Goal: Task Accomplishment & Management: Manage account settings

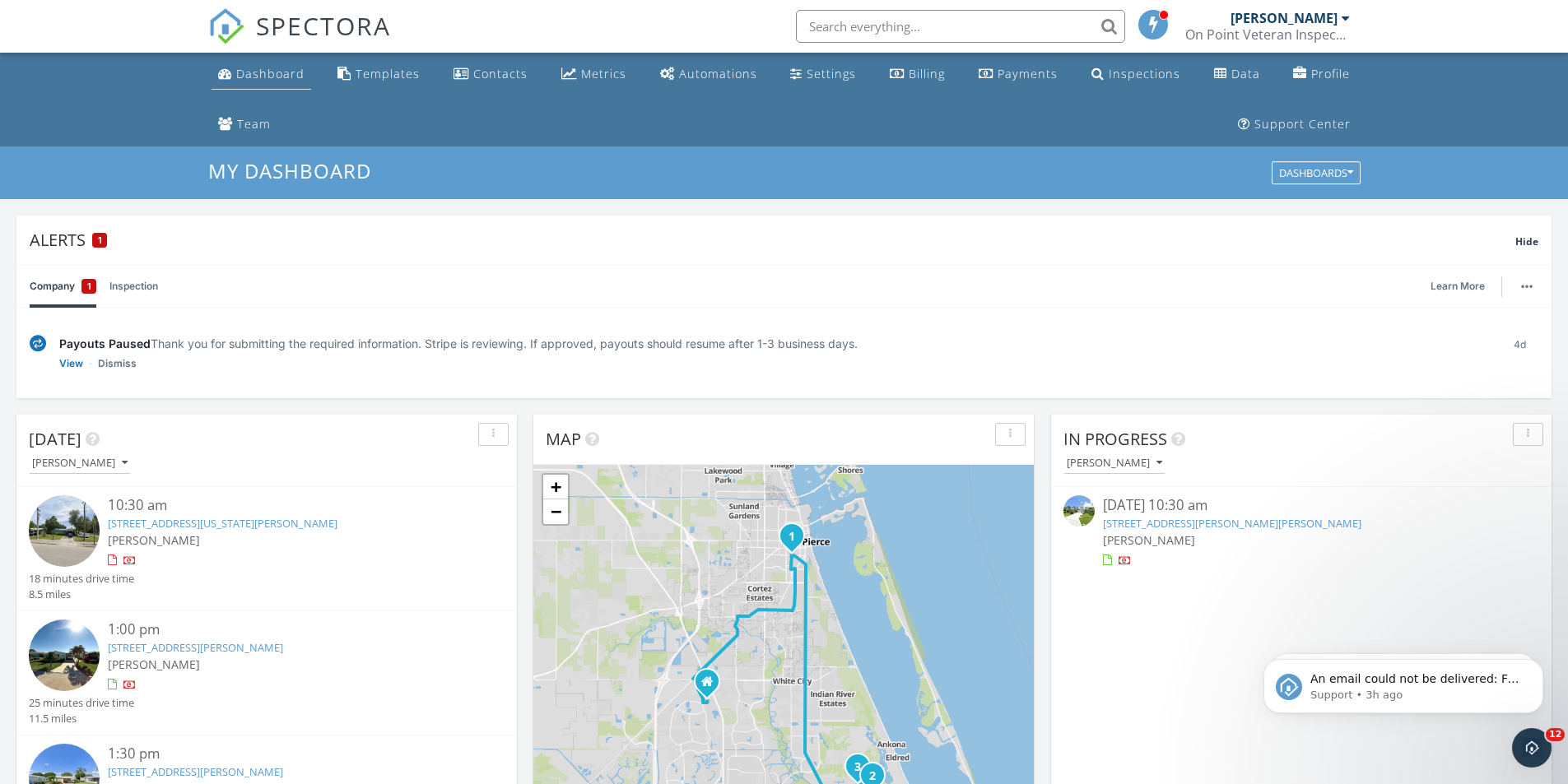
click at [251, 76] on div "Dashboard" at bounding box center [270, 73] width 68 height 15
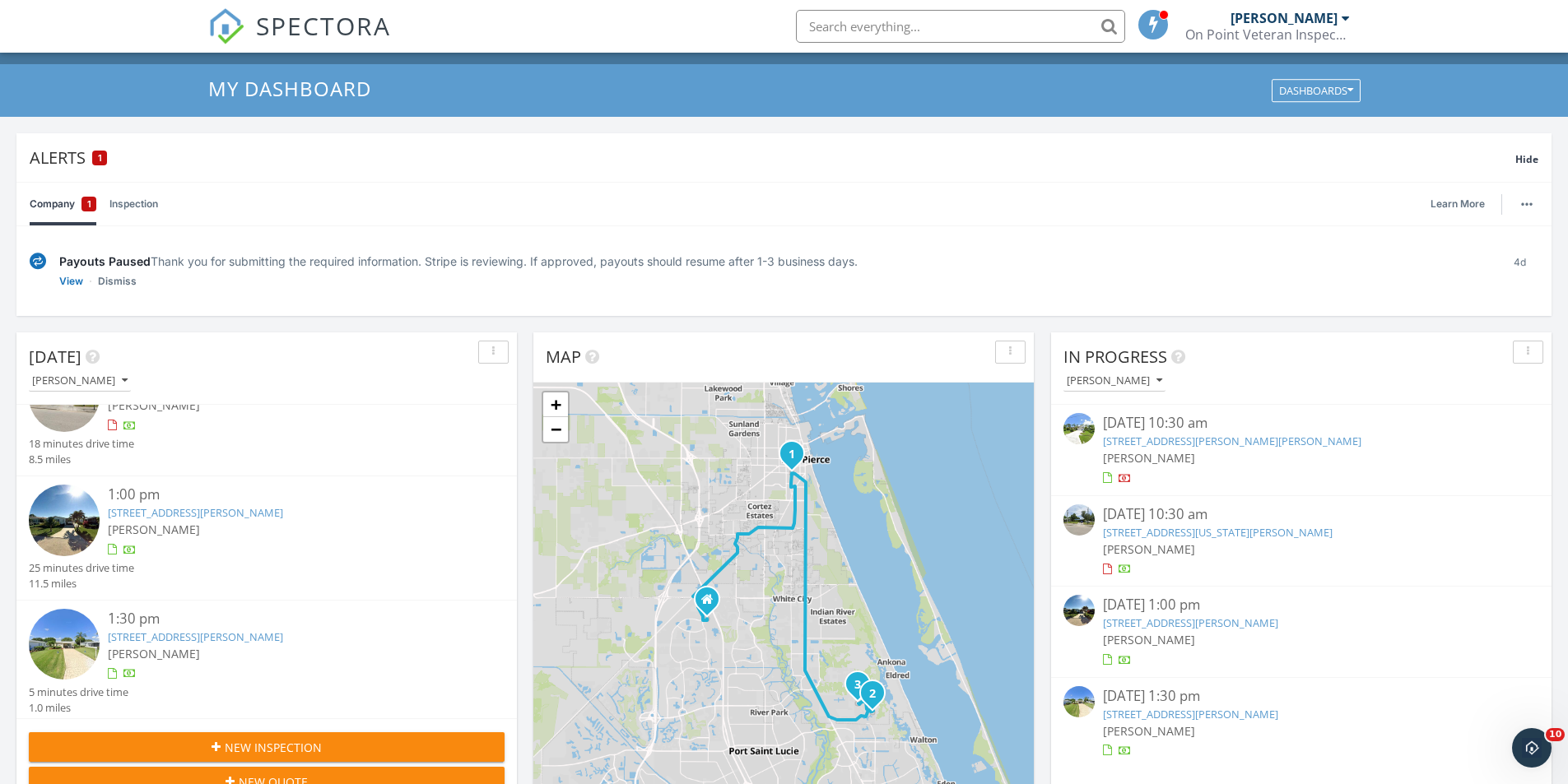
scroll to position [165, 0]
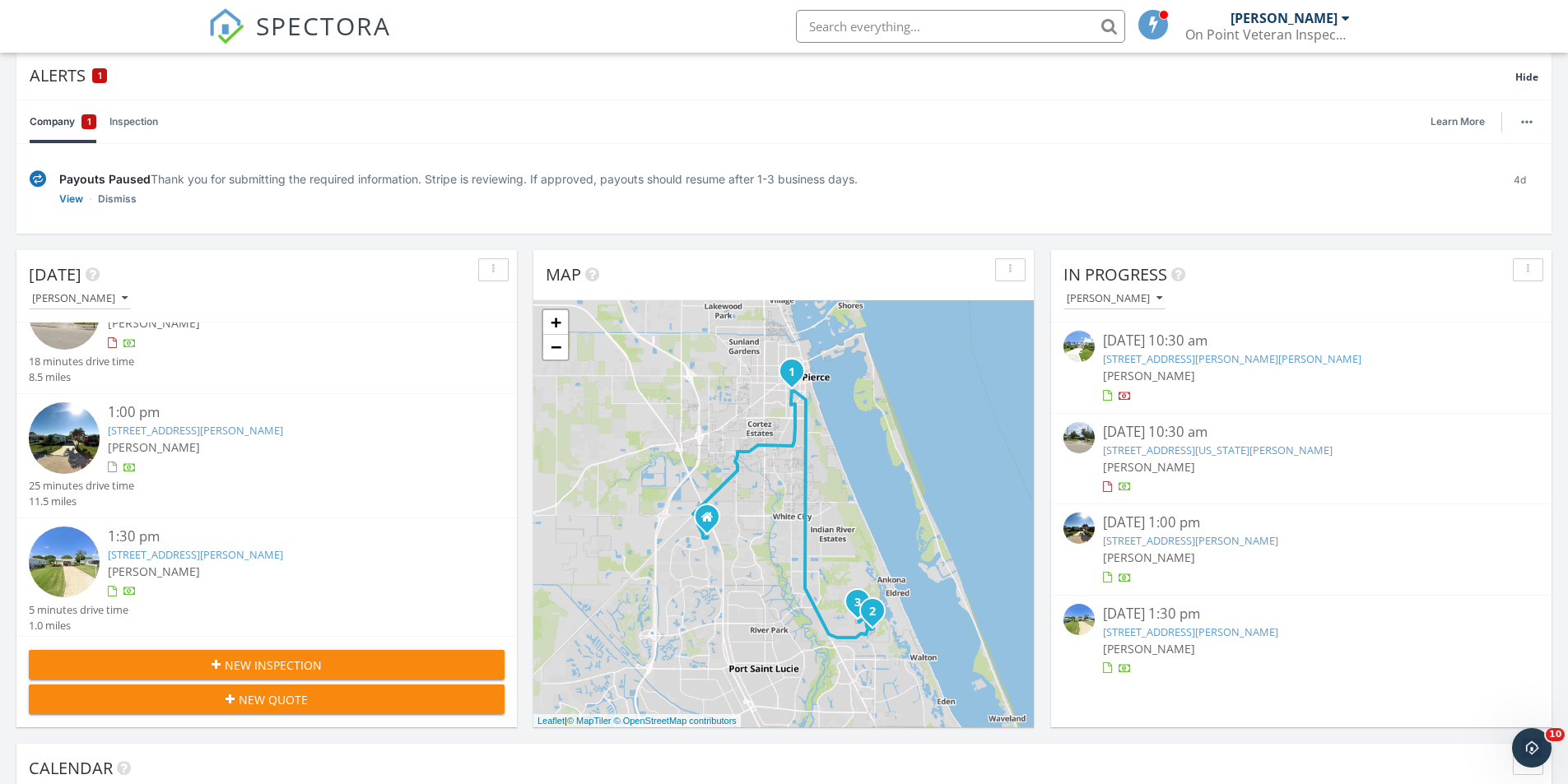
click at [1170, 449] on link "1007 Georgia Ave, Fort Pierce, FL 34950" at bounding box center [1217, 450] width 229 height 15
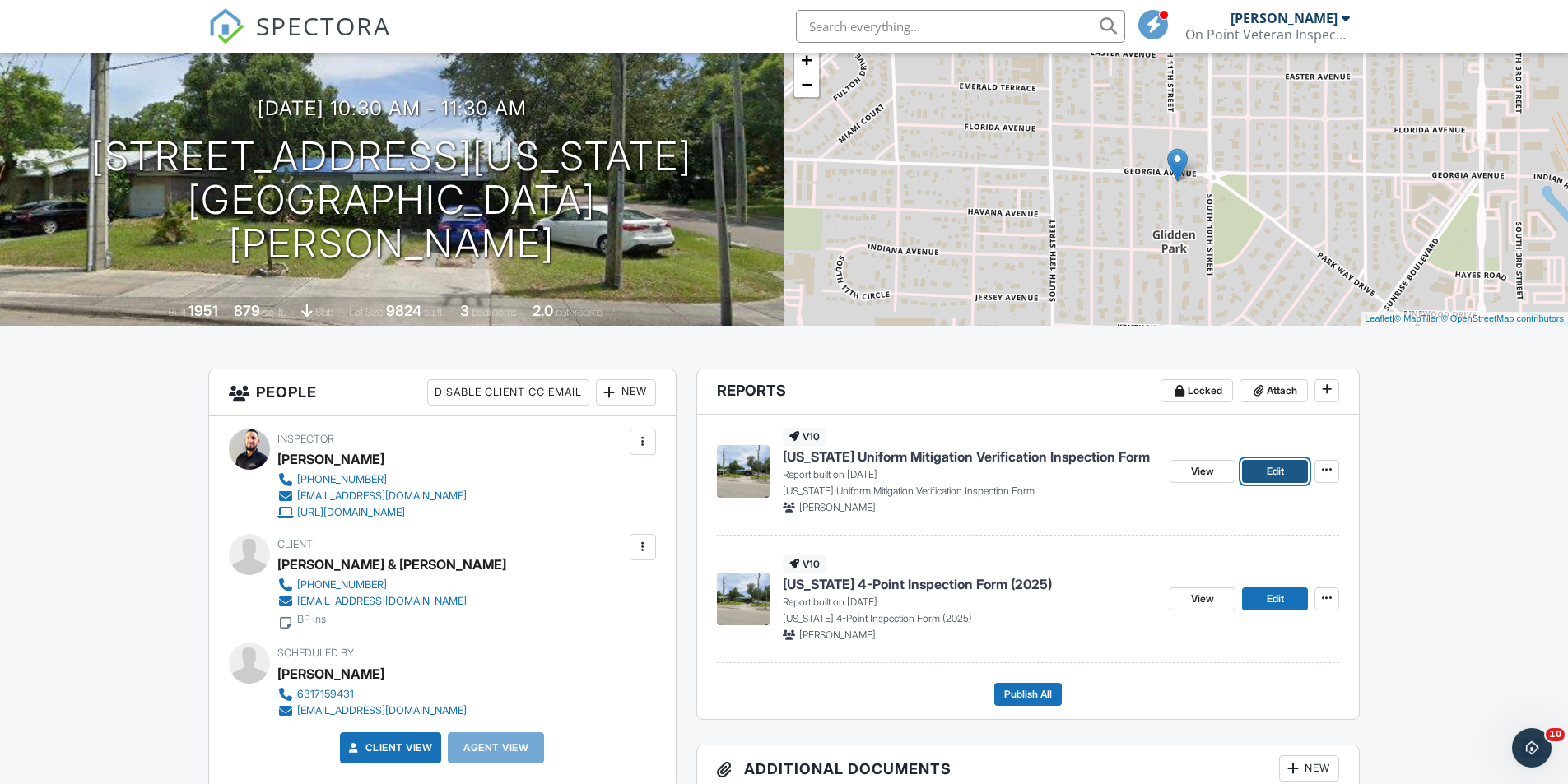
click at [1261, 469] on link "Edit" at bounding box center [1275, 470] width 66 height 23
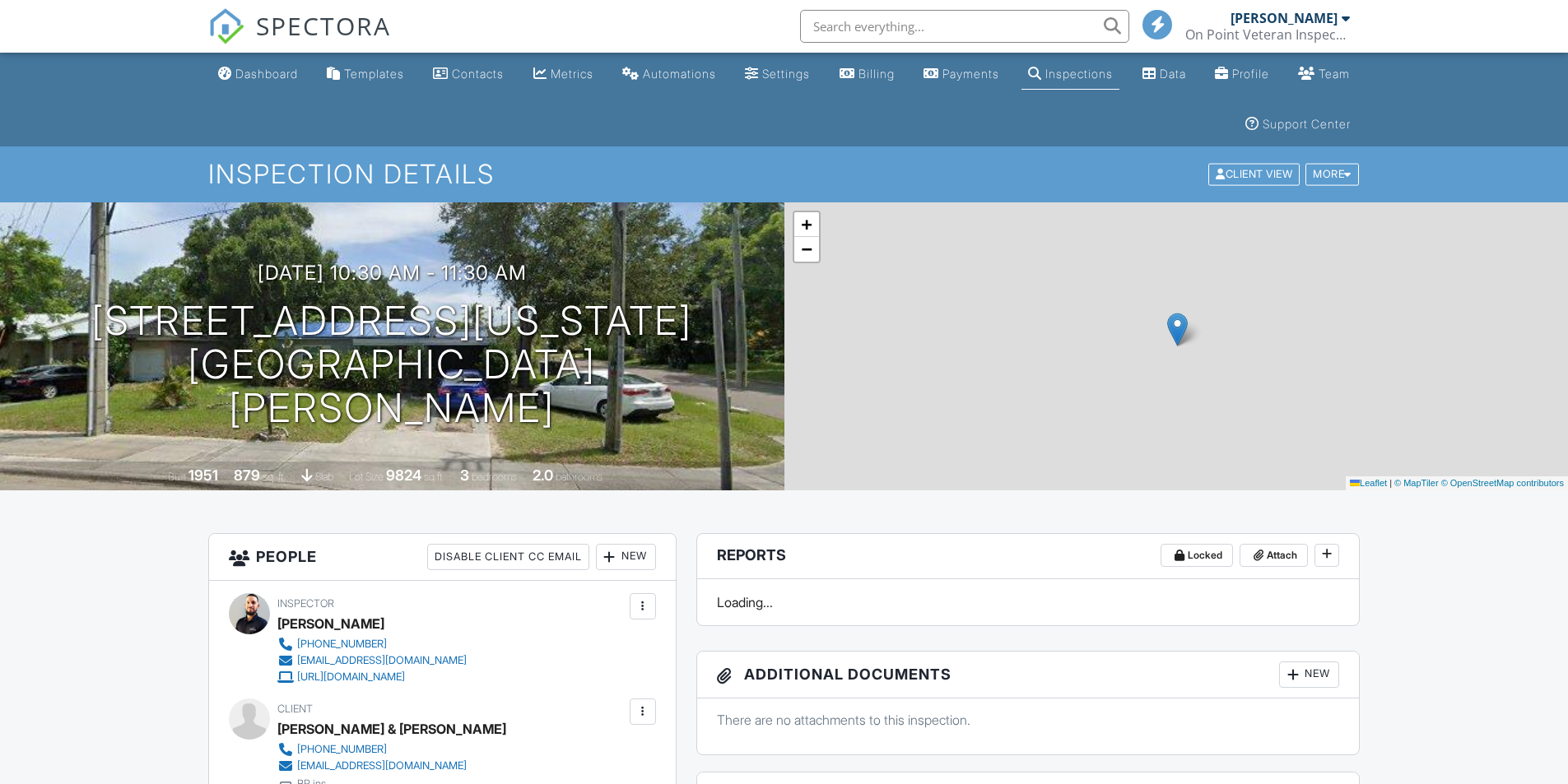
scroll to position [247, 0]
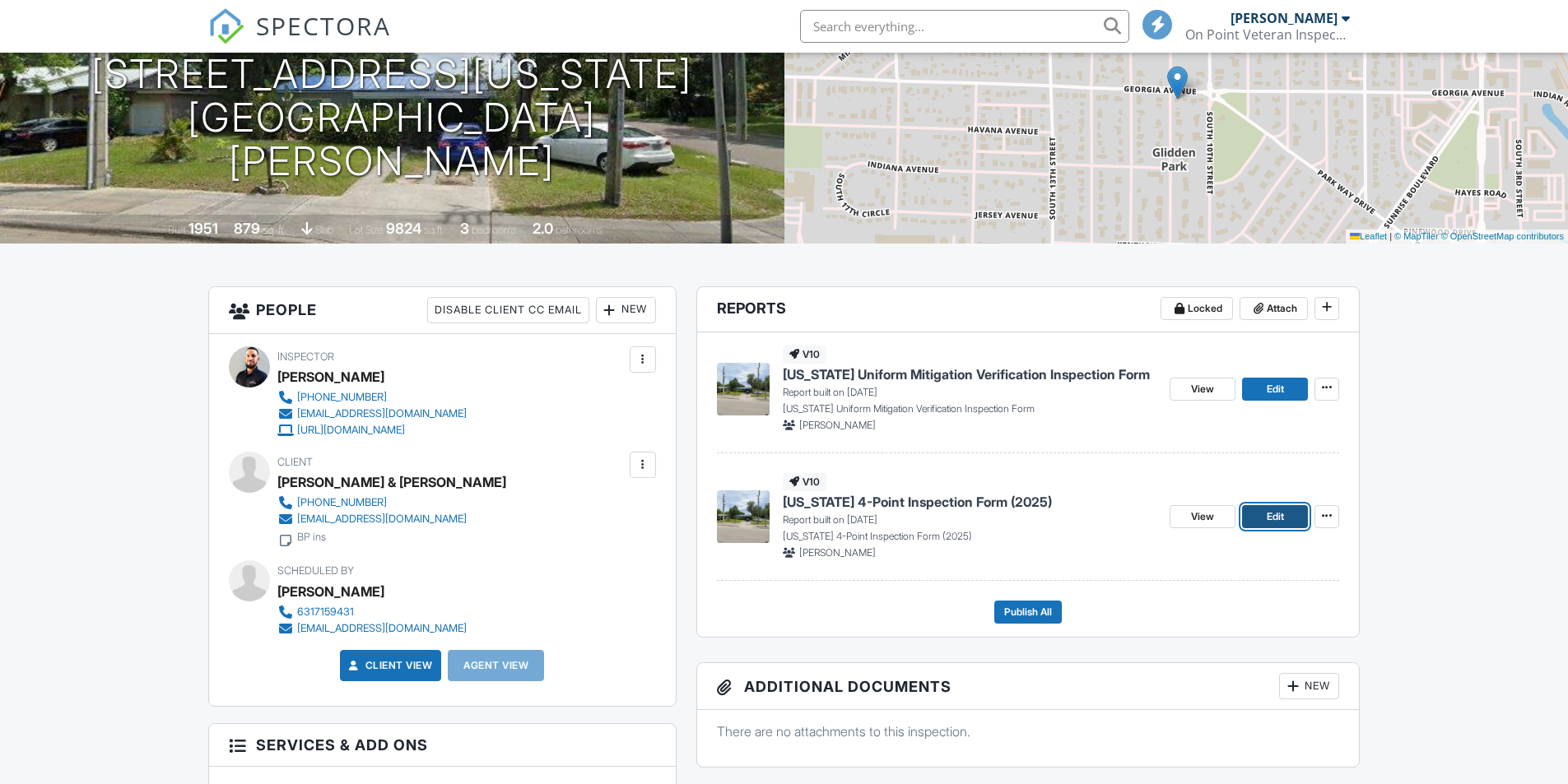
click at [1286, 519] on link "Edit" at bounding box center [1275, 516] width 66 height 23
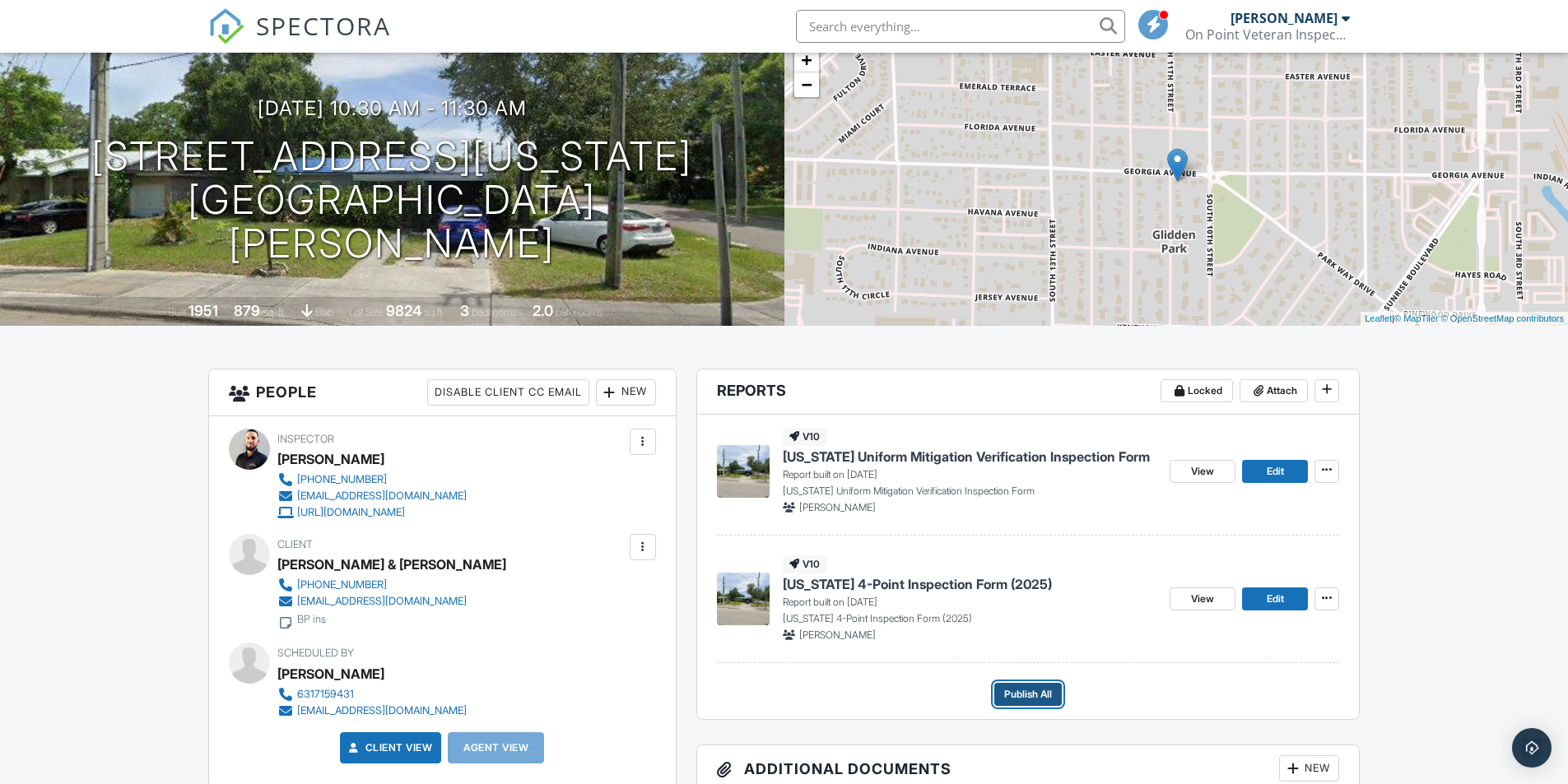
click at [1017, 692] on span "Publish All" at bounding box center [1027, 694] width 48 height 16
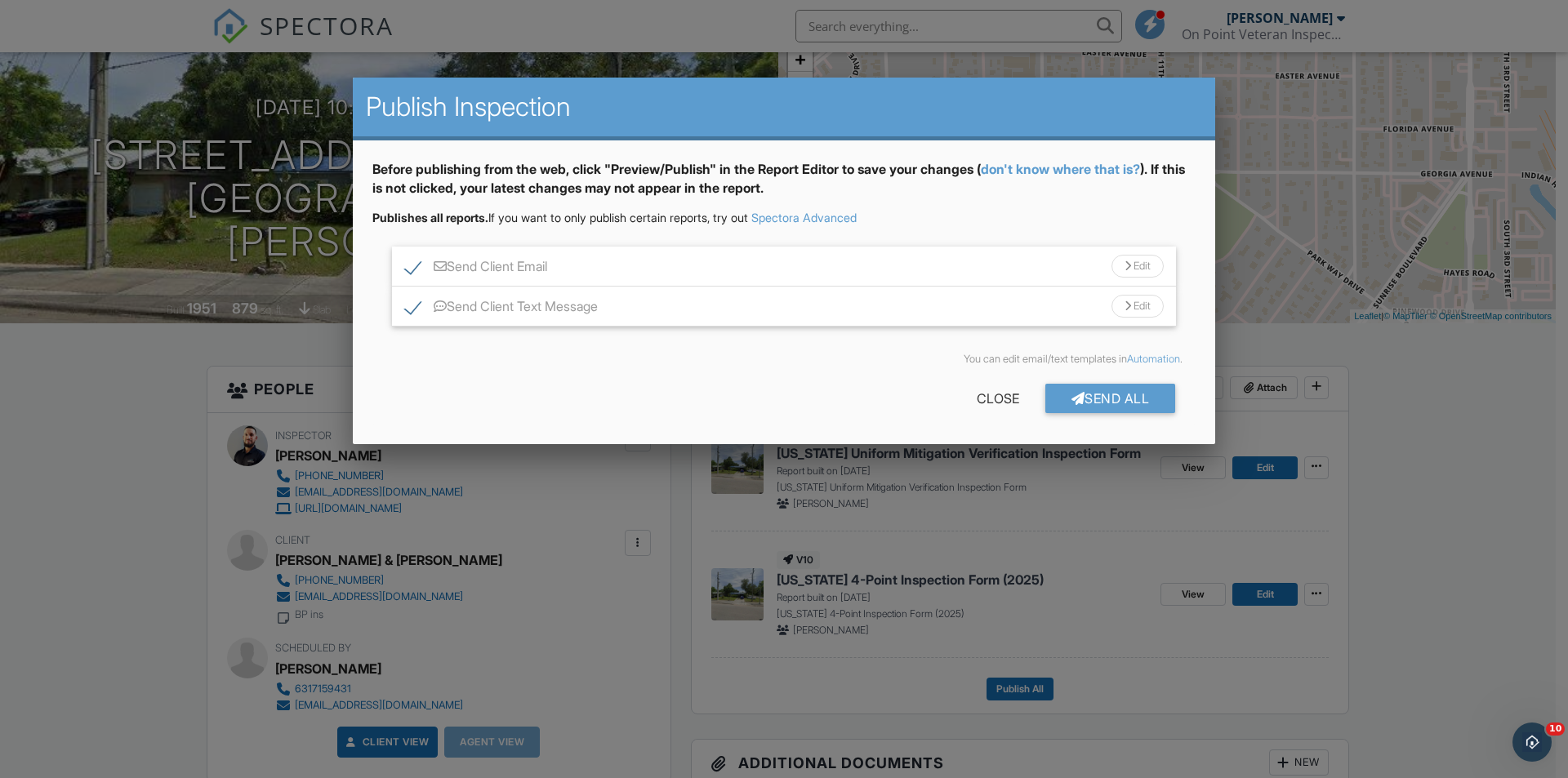
click at [408, 310] on label "Send Client Text Message" at bounding box center [501, 309] width 193 height 21
checkbox input "false"
click at [1078, 395] on div at bounding box center [1078, 398] width 13 height 13
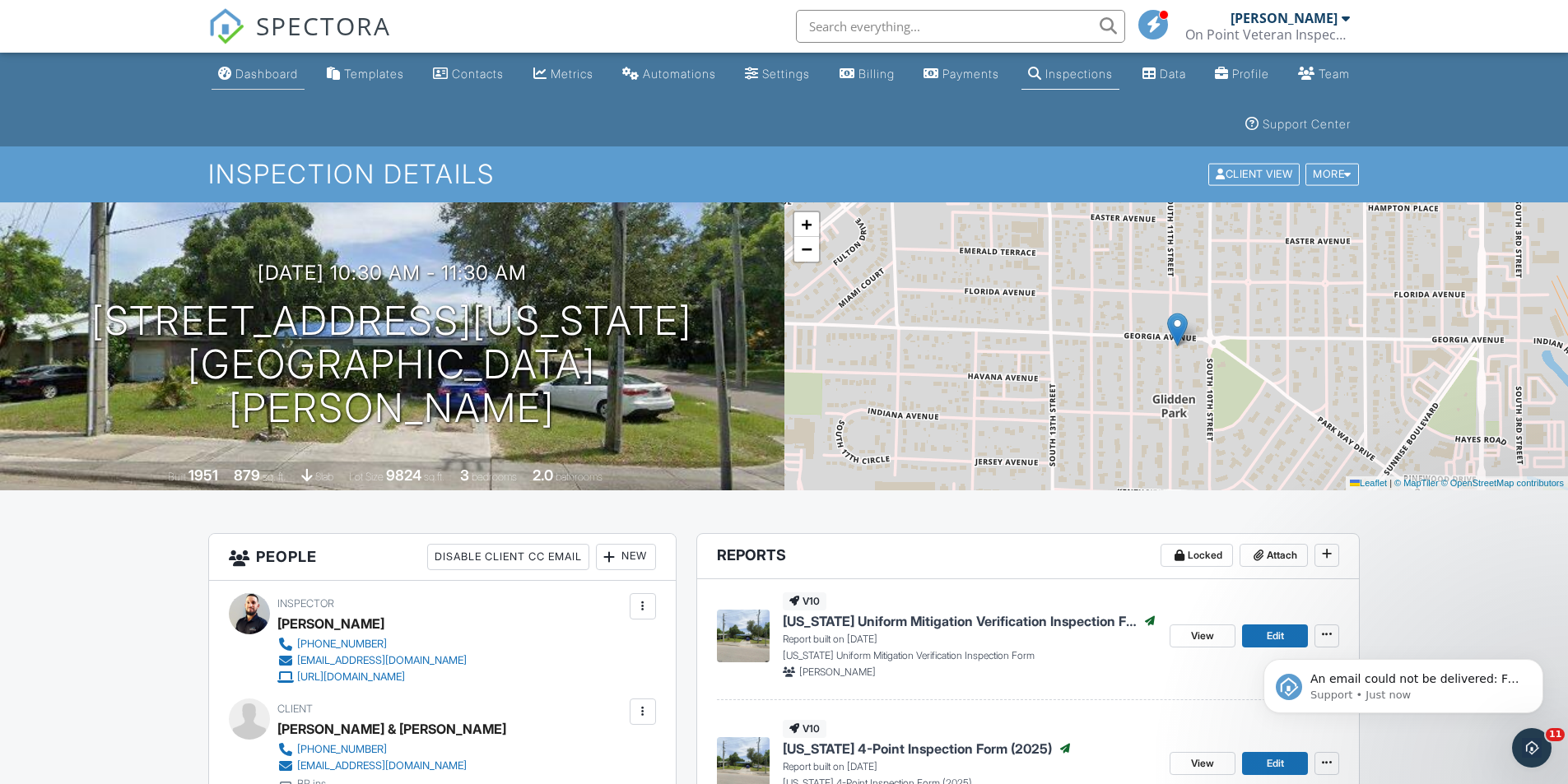
click at [258, 72] on div "Dashboard" at bounding box center [267, 73] width 63 height 14
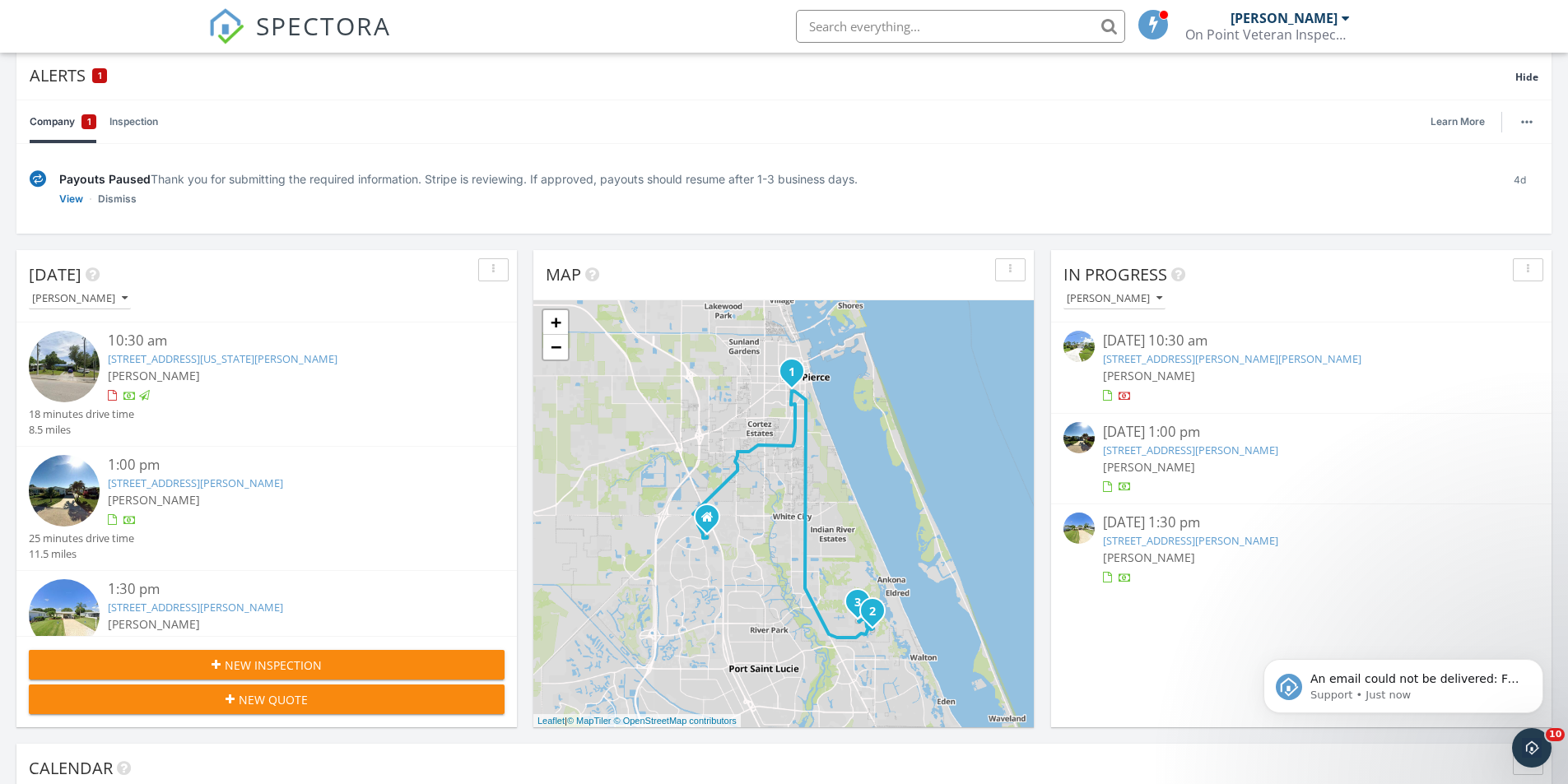
click at [1196, 450] on link "3725 Sleepy Hollow Ln, Port St. Lucie, FL 34952" at bounding box center [1190, 450] width 175 height 15
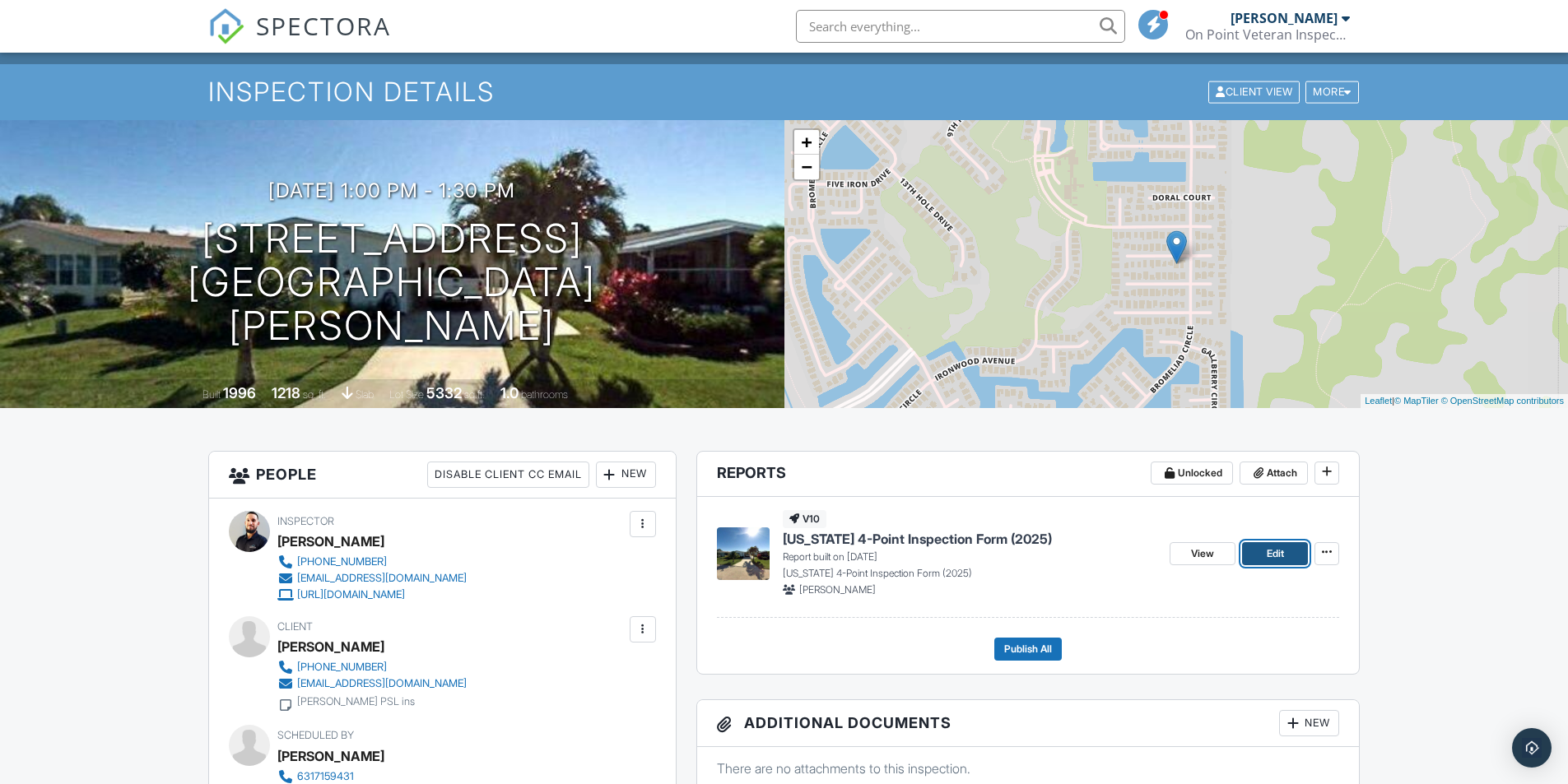
click at [1275, 554] on span "Edit" at bounding box center [1275, 554] width 17 height 16
